Goal: Task Accomplishment & Management: Use online tool/utility

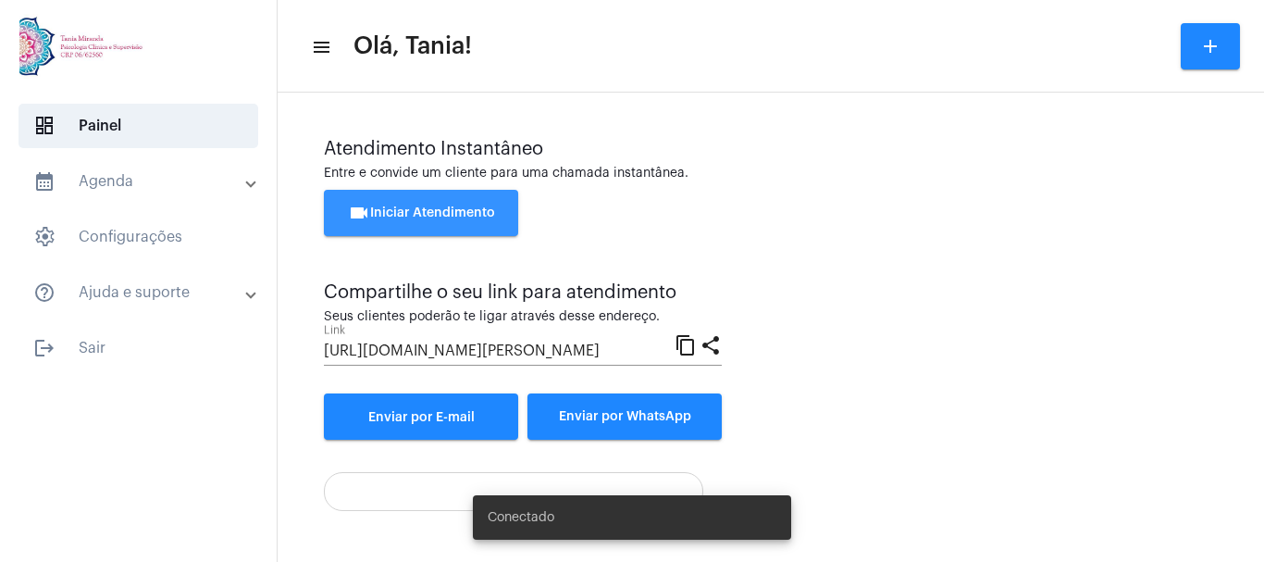
click at [410, 214] on span "videocam Iniciar Atendimento" at bounding box center [421, 212] width 147 height 13
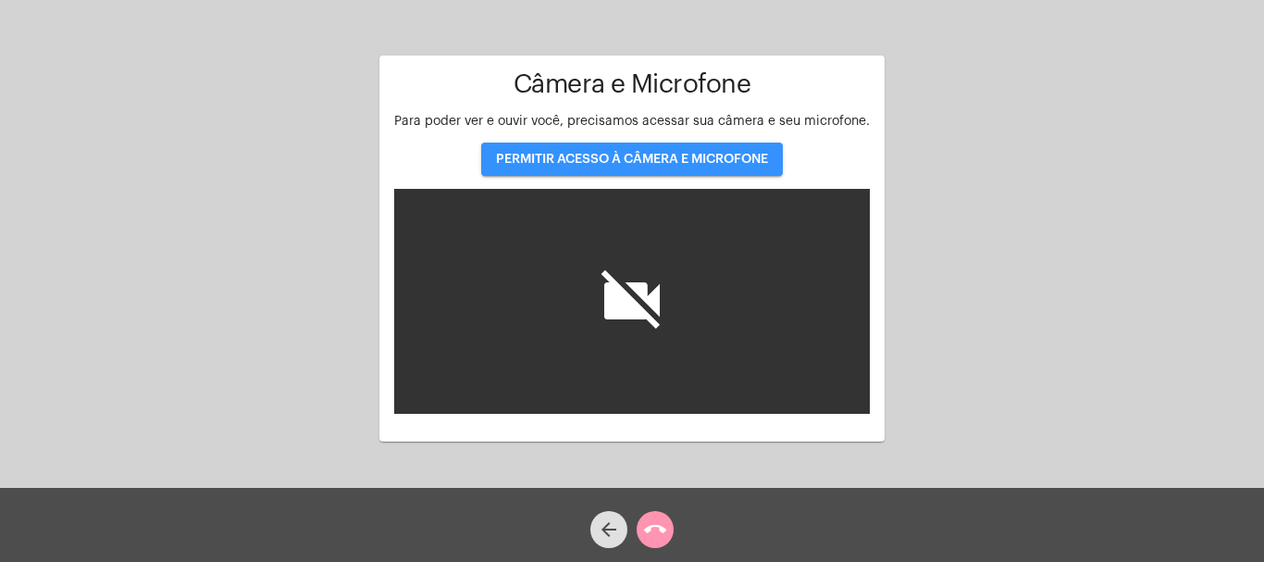
click at [642, 162] on span "PERMITIR ACESSO À CÂMERA E MICROFONE" at bounding box center [632, 159] width 272 height 13
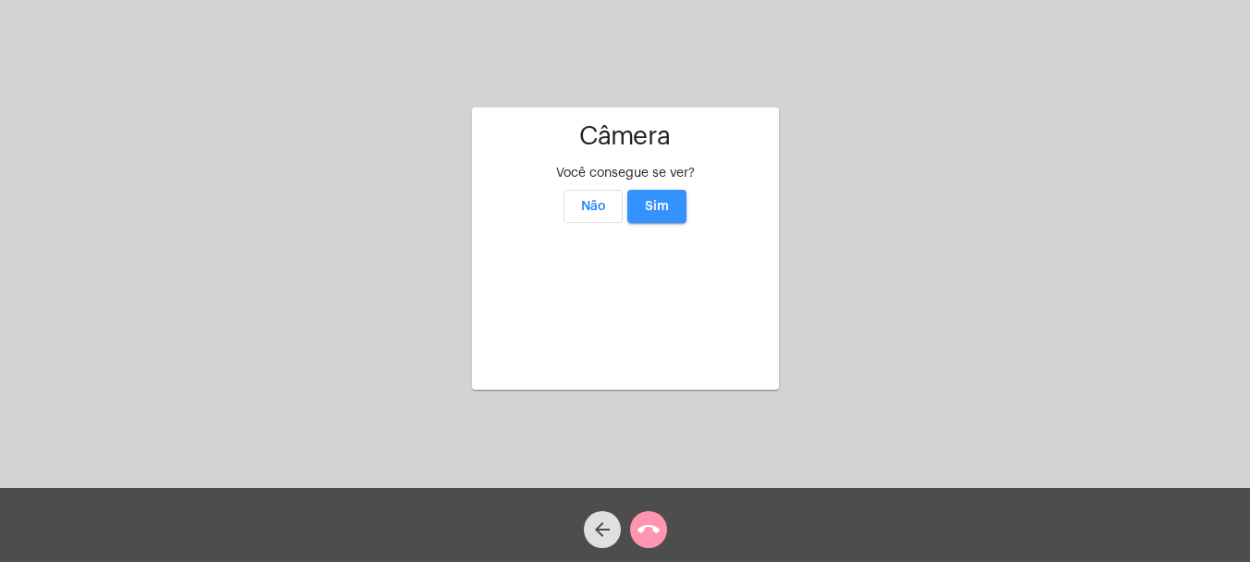
click at [673, 190] on button "Sim" at bounding box center [656, 206] width 59 height 33
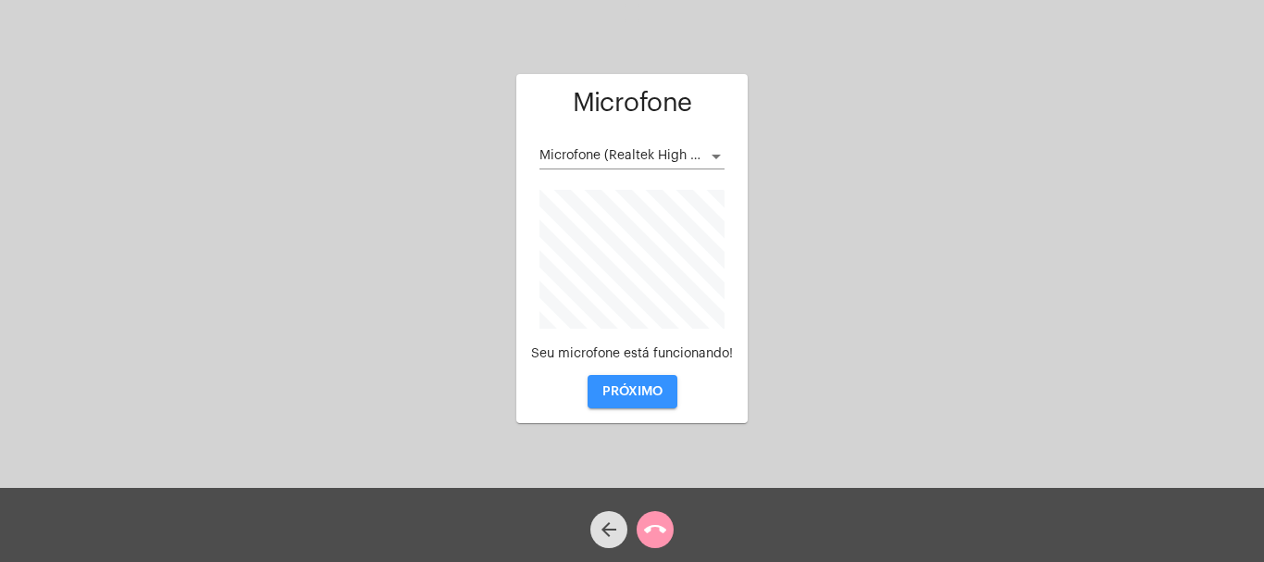
click at [632, 392] on span "PRÓXIMO" at bounding box center [632, 391] width 60 height 13
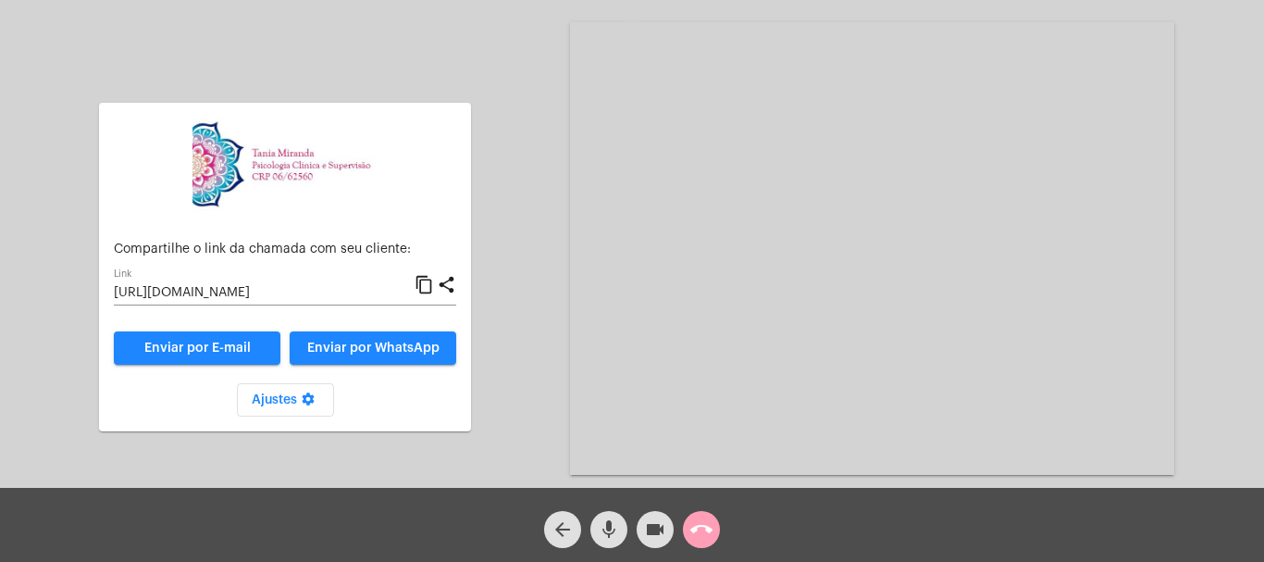
click at [704, 532] on mat-icon "call_end" at bounding box center [701, 529] width 22 height 22
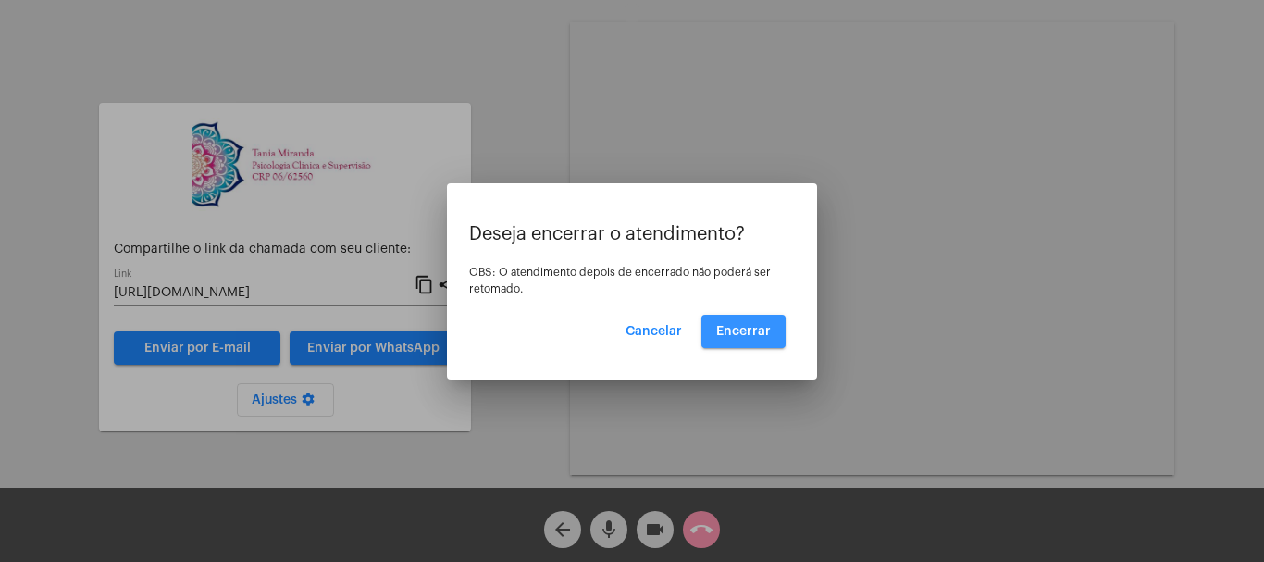
click at [748, 326] on span "Encerrar" at bounding box center [743, 331] width 55 height 13
